Goal: Information Seeking & Learning: Find specific fact

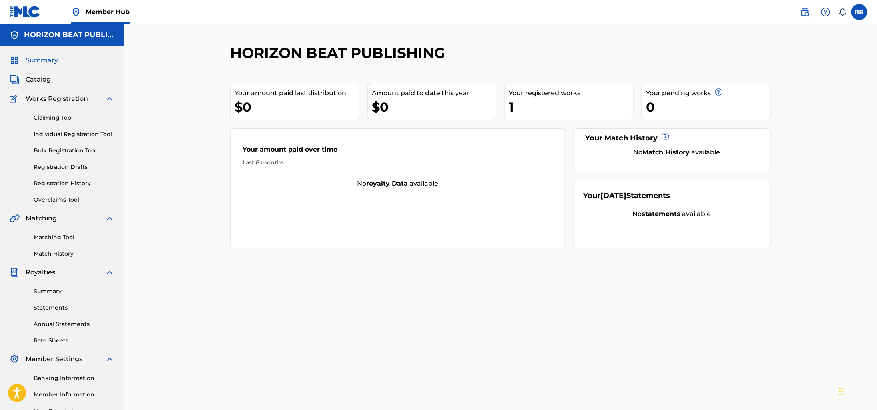
click at [815, 14] on span at bounding box center [822, 12] width 50 height 16
click at [806, 12] on img at bounding box center [805, 12] width 10 height 10
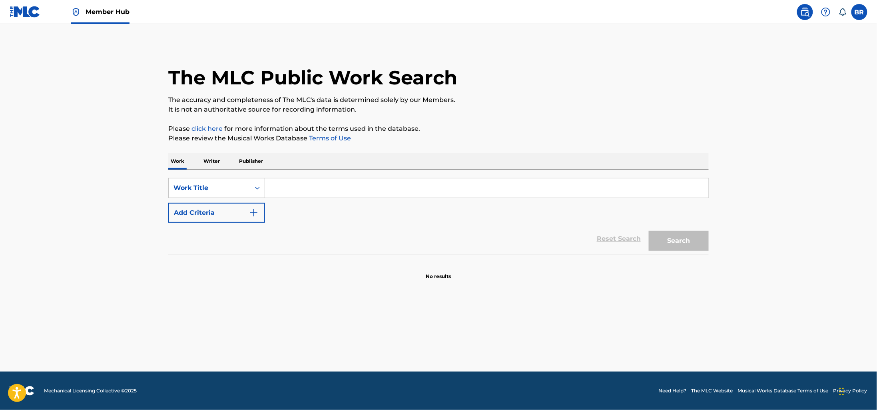
click at [213, 162] on p "Writer" at bounding box center [211, 161] width 21 height 17
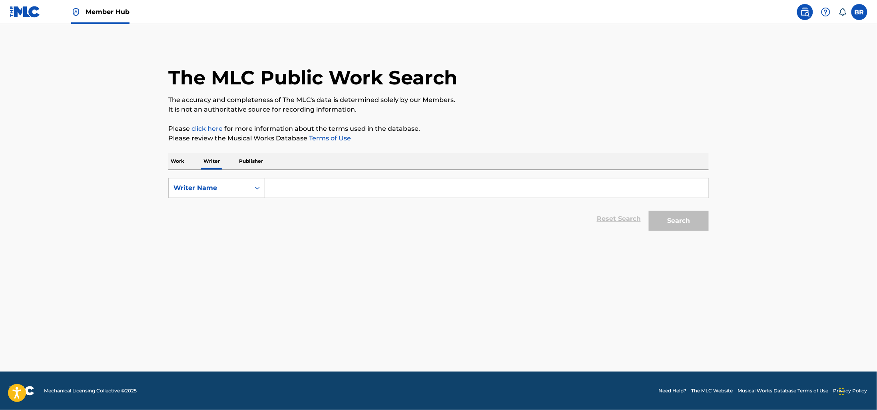
click at [187, 167] on div "Work Writer Publisher" at bounding box center [438, 161] width 540 height 17
click at [181, 167] on p "Work" at bounding box center [177, 161] width 18 height 17
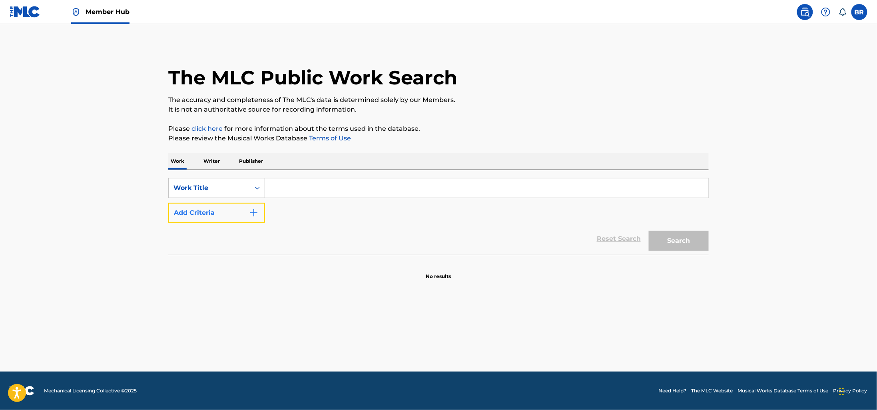
click at [238, 210] on button "Add Criteria" at bounding box center [216, 213] width 97 height 20
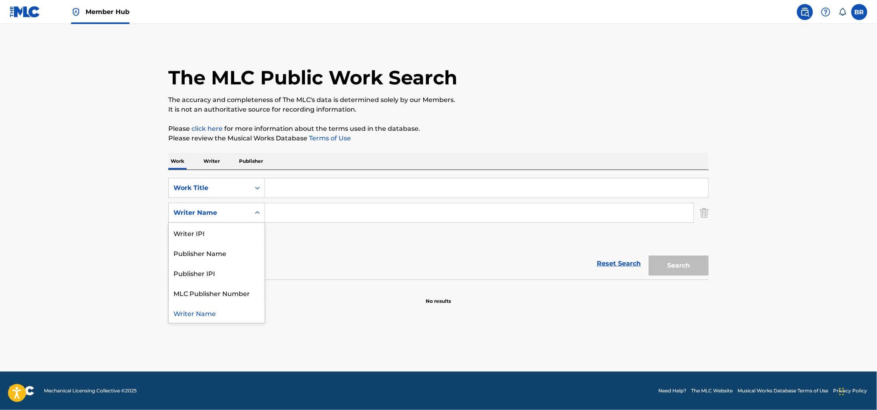
click at [238, 218] on div "Writer Name" at bounding box center [210, 212] width 82 height 15
click at [219, 237] on div "Writer IPI" at bounding box center [217, 233] width 96 height 20
paste input "01127350976"
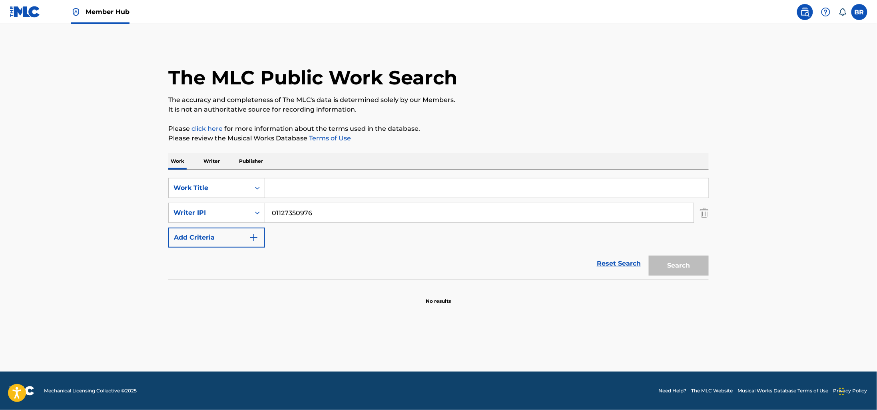
type input "01127350976"
click at [363, 262] on div "Reset Search Search" at bounding box center [438, 263] width 540 height 32
click at [289, 197] on input "Search Form" at bounding box center [486, 187] width 443 height 19
click at [288, 191] on input "Search Form" at bounding box center [486, 187] width 443 height 19
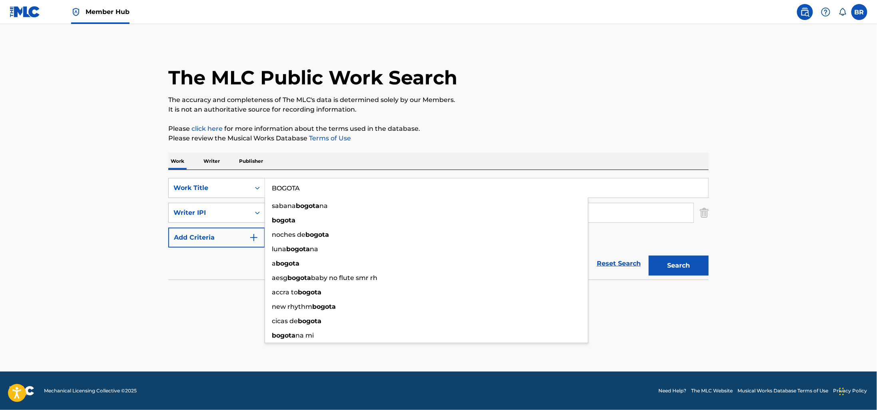
type input "BOGOTA"
click at [614, 117] on div "The MLC Public Work Search The accuracy and completeness of The MLC's data is d…" at bounding box center [439, 174] width 560 height 261
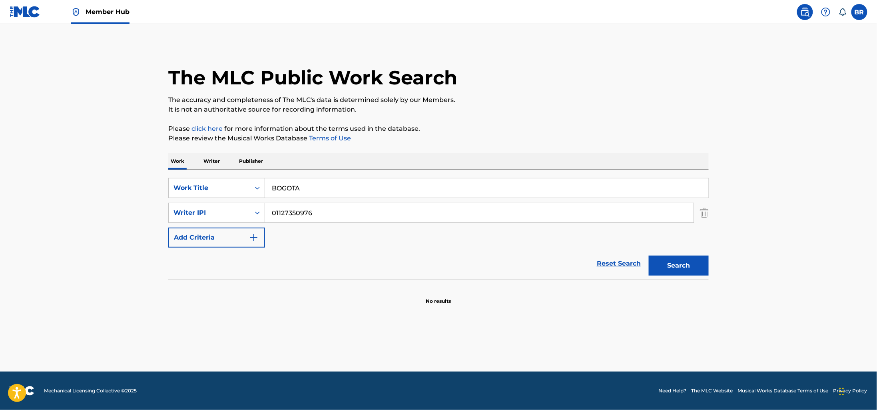
click at [688, 282] on section at bounding box center [438, 281] width 540 height 4
click at [689, 271] on button "Search" at bounding box center [679, 265] width 60 height 20
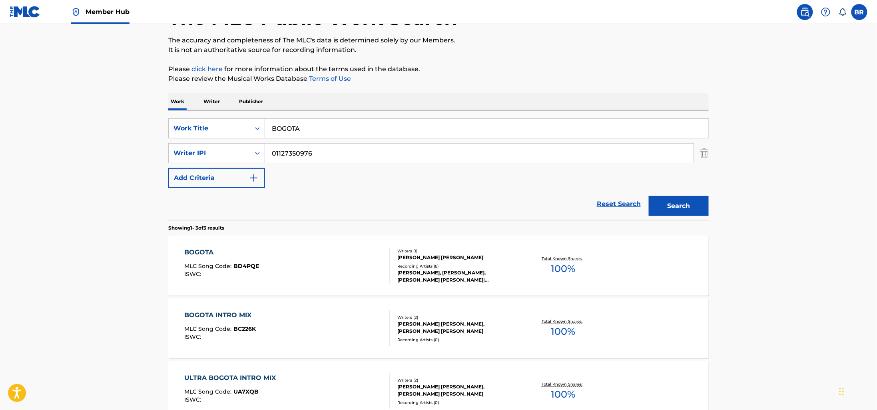
scroll to position [100, 0]
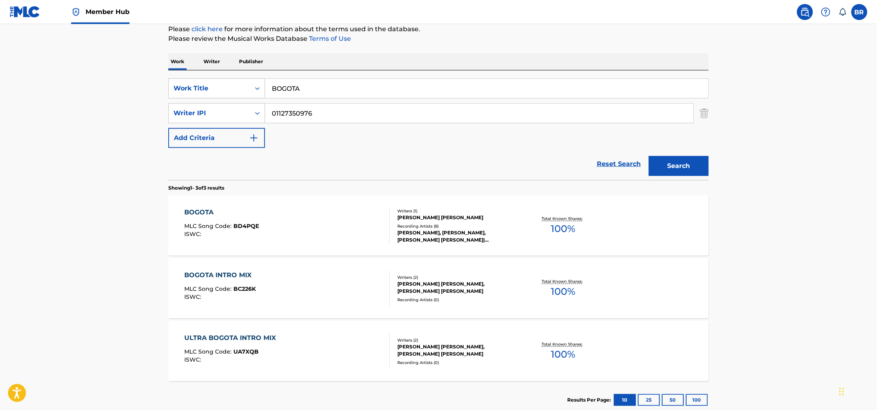
click at [203, 222] on span "MLC Song Code :" at bounding box center [209, 225] width 49 height 7
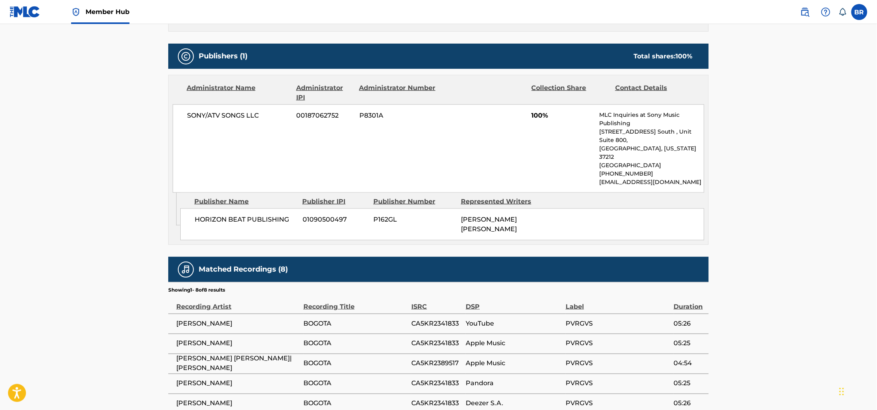
scroll to position [428, 0]
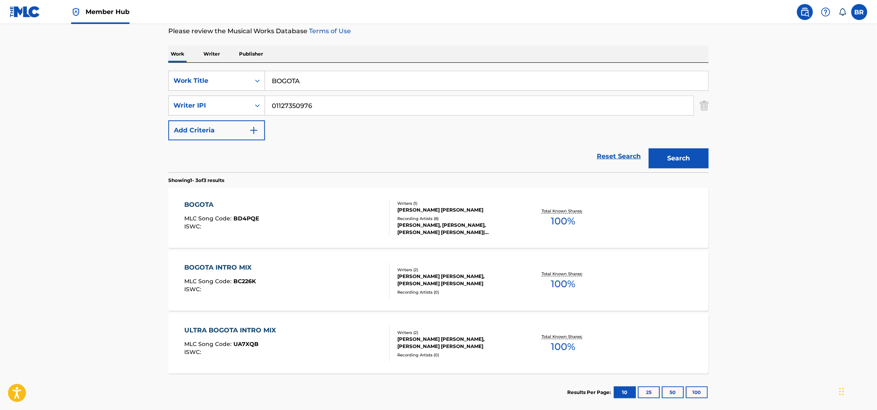
scroll to position [121, 0]
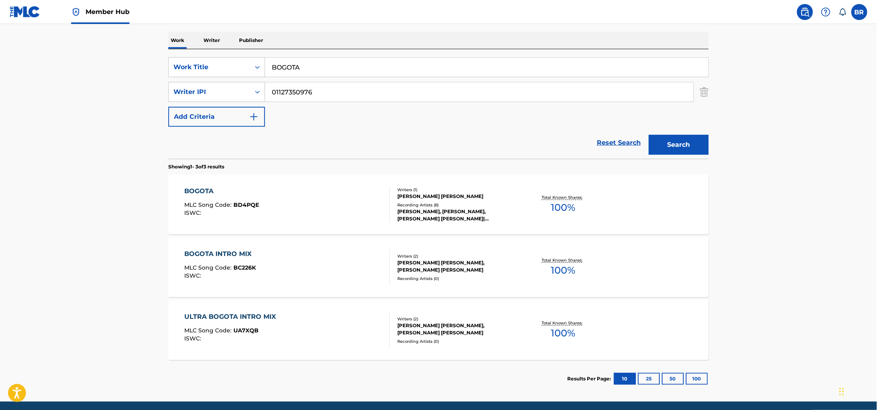
click at [275, 290] on div "BOGOTA INTRO MIX MLC Song Code : BC226K ISWC : Writers ( 2 ) [PERSON_NAME] [PER…" at bounding box center [438, 267] width 540 height 60
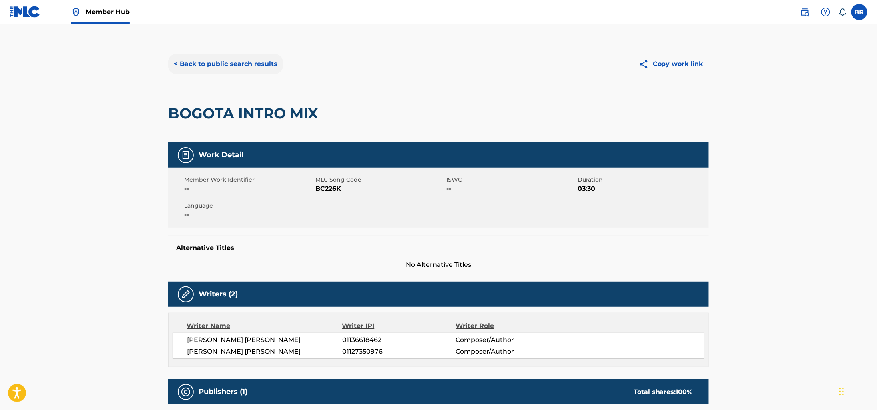
click at [217, 56] on button "< Back to public search results" at bounding box center [225, 64] width 115 height 20
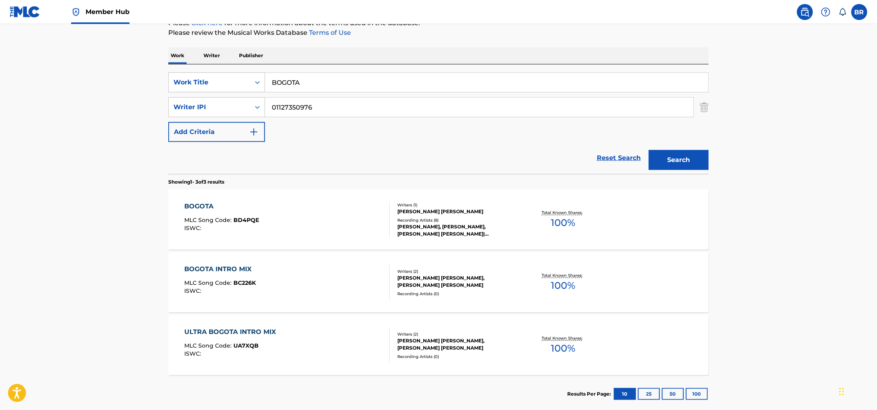
click at [264, 209] on div "BOGOTA MLC Song Code : BD4PQE ISWC :" at bounding box center [287, 219] width 205 height 36
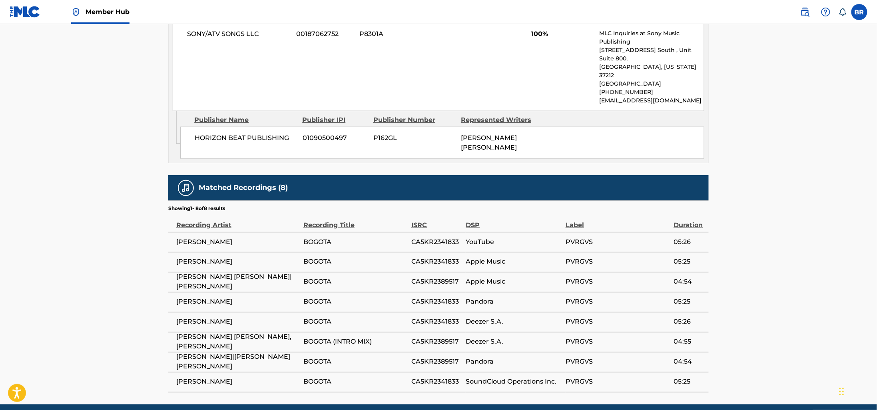
scroll to position [428, 0]
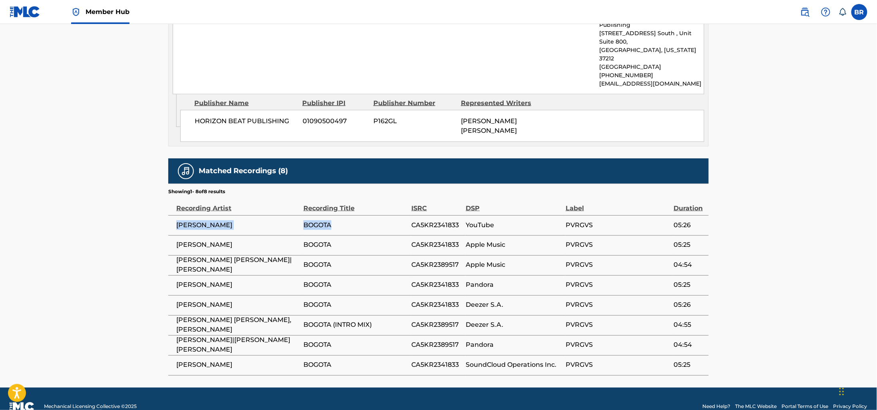
drag, startPoint x: 176, startPoint y: 213, endPoint x: 332, endPoint y: 215, distance: 155.9
click at [332, 215] on tr "[PERSON_NAME] BOGOTA CA5KR2341833 YouTube PVRGVS 05:26" at bounding box center [438, 225] width 540 height 20
click at [472, 117] on span "[PERSON_NAME] [PERSON_NAME]" at bounding box center [489, 125] width 56 height 17
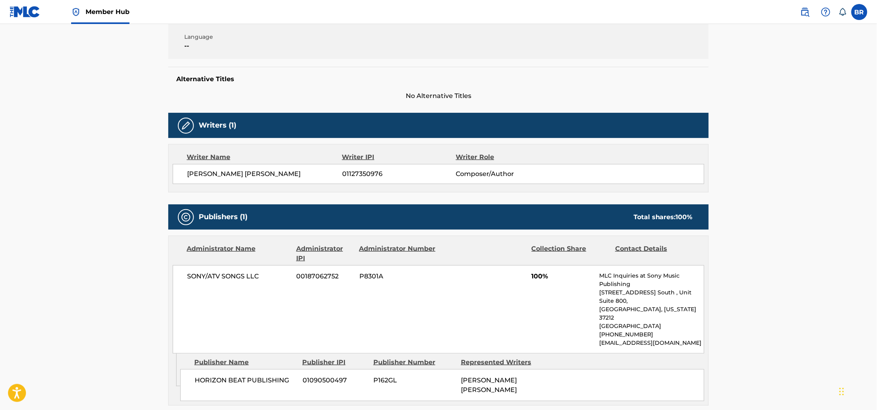
scroll to position [0, 0]
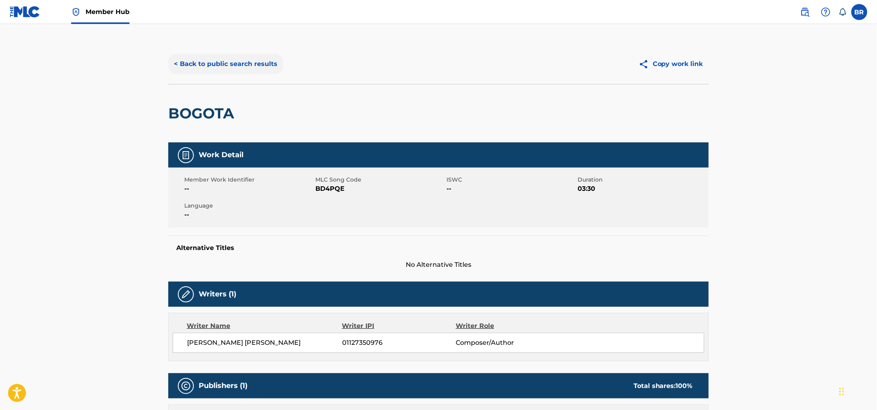
click at [237, 65] on button "< Back to public search results" at bounding box center [225, 64] width 115 height 20
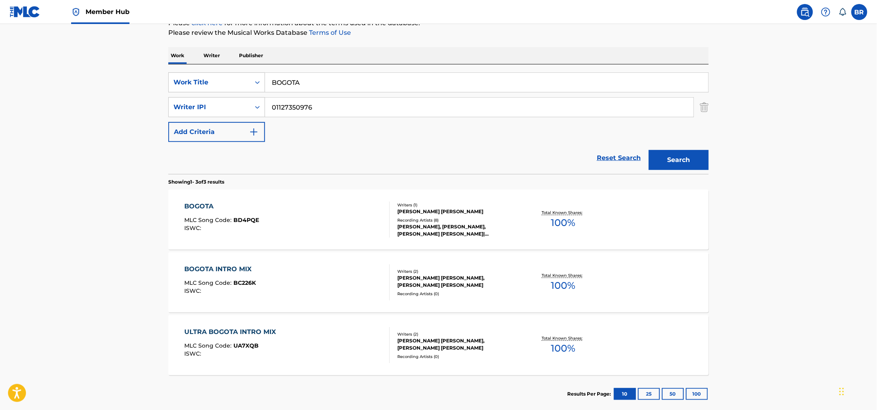
click at [402, 280] on div "[PERSON_NAME] [PERSON_NAME], [PERSON_NAME] [PERSON_NAME]" at bounding box center [457, 281] width 121 height 14
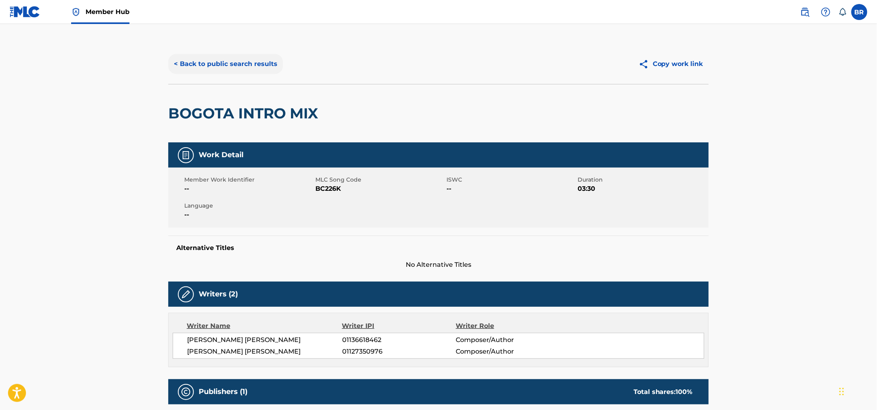
click at [205, 68] on button "< Back to public search results" at bounding box center [225, 64] width 115 height 20
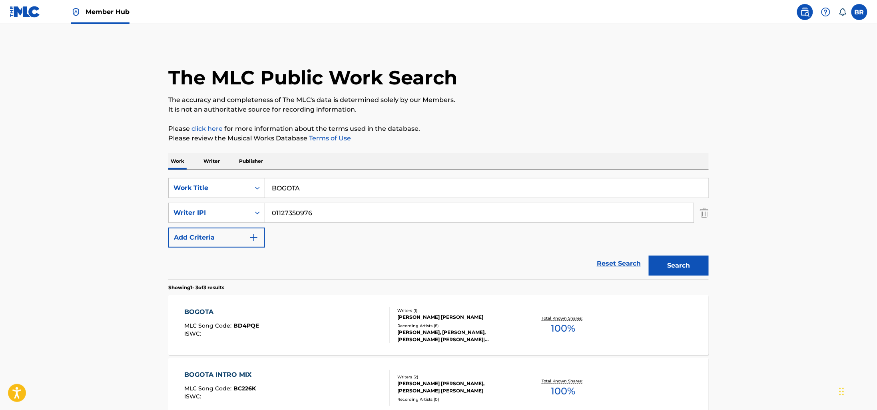
scroll to position [106, 0]
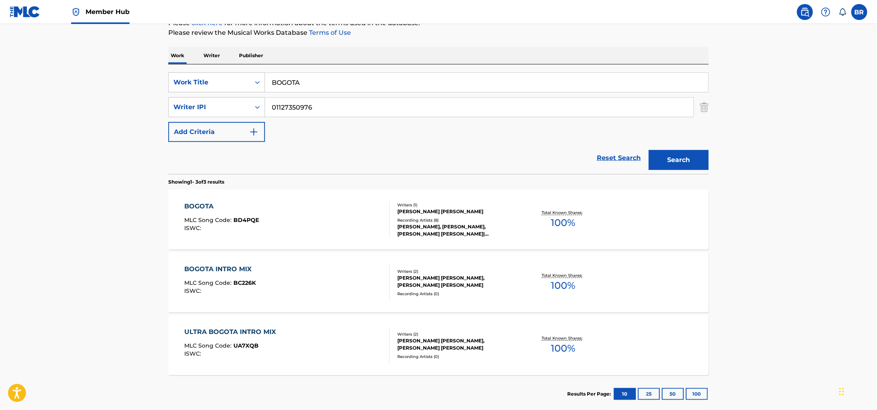
click at [258, 342] on div "ULTRA BOGOTA INTRO MIX MLC Song Code : UA7XQB ISWC :" at bounding box center [233, 345] width 96 height 36
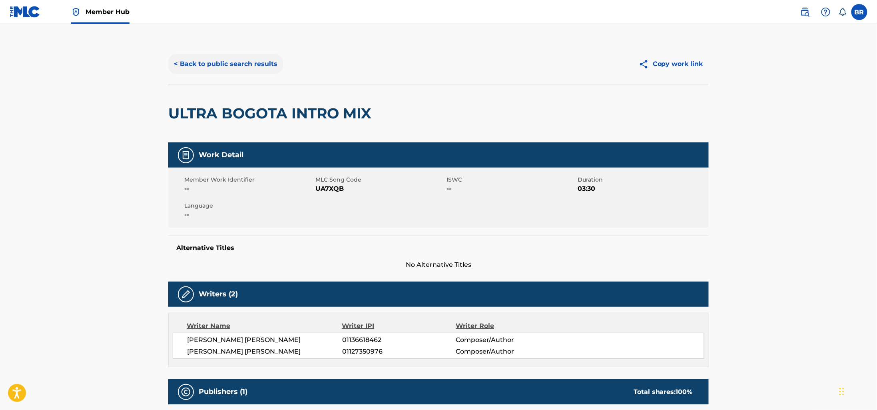
click at [258, 66] on button "< Back to public search results" at bounding box center [225, 64] width 115 height 20
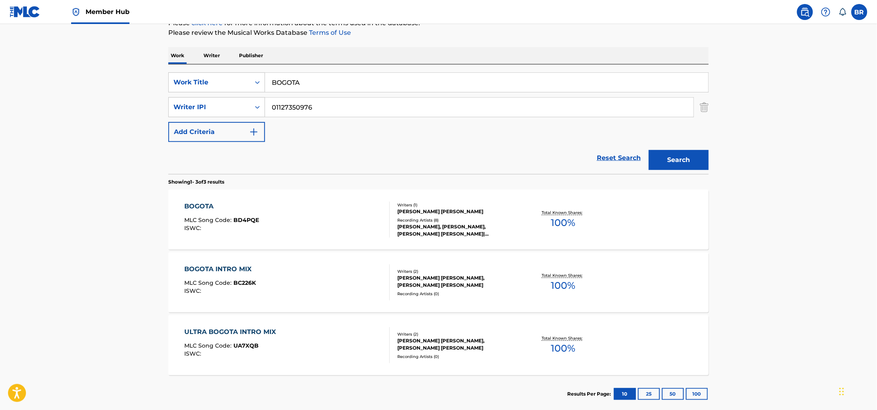
click at [314, 228] on div "BOGOTA MLC Song Code : BD4PQE ISWC :" at bounding box center [287, 219] width 205 height 36
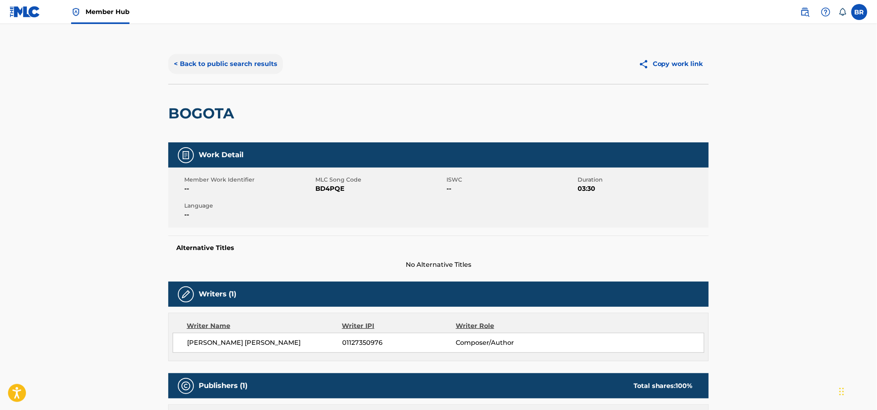
click at [201, 66] on button "< Back to public search results" at bounding box center [225, 64] width 115 height 20
